Goal: Task Accomplishment & Management: Use online tool/utility

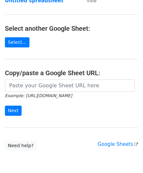
scroll to position [65, 0]
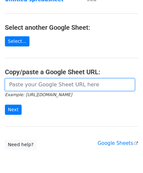
drag, startPoint x: 32, startPoint y: 85, endPoint x: 23, endPoint y: 79, distance: 10.6
click at [32, 84] on input "url" at bounding box center [70, 84] width 130 height 12
paste input "[URL][DOMAIN_NAME]"
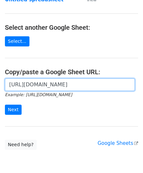
scroll to position [0, 139]
type input "[URL][DOMAIN_NAME]"
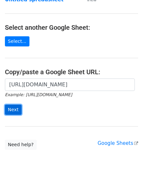
click at [12, 107] on input "Next" at bounding box center [13, 110] width 17 height 10
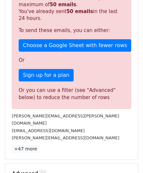
scroll to position [221, 0]
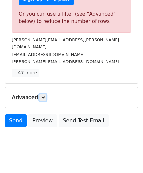
drag, startPoint x: 45, startPoint y: 87, endPoint x: 52, endPoint y: 96, distance: 11.4
click at [45, 95] on icon at bounding box center [43, 97] width 4 height 4
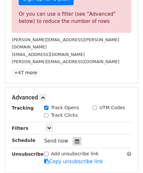
click at [75, 139] on icon at bounding box center [77, 141] width 4 height 5
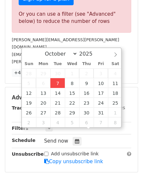
type input "[DATE] 12:00"
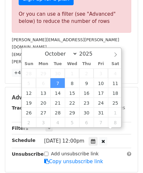
scroll to position [0, 0]
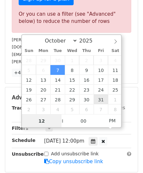
paste input "4"
type input "4"
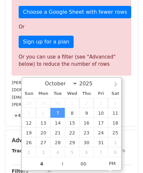
type input "[DATE] 16:00"
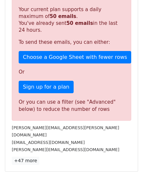
scroll to position [300, 0]
